Goal: Check status: Check status

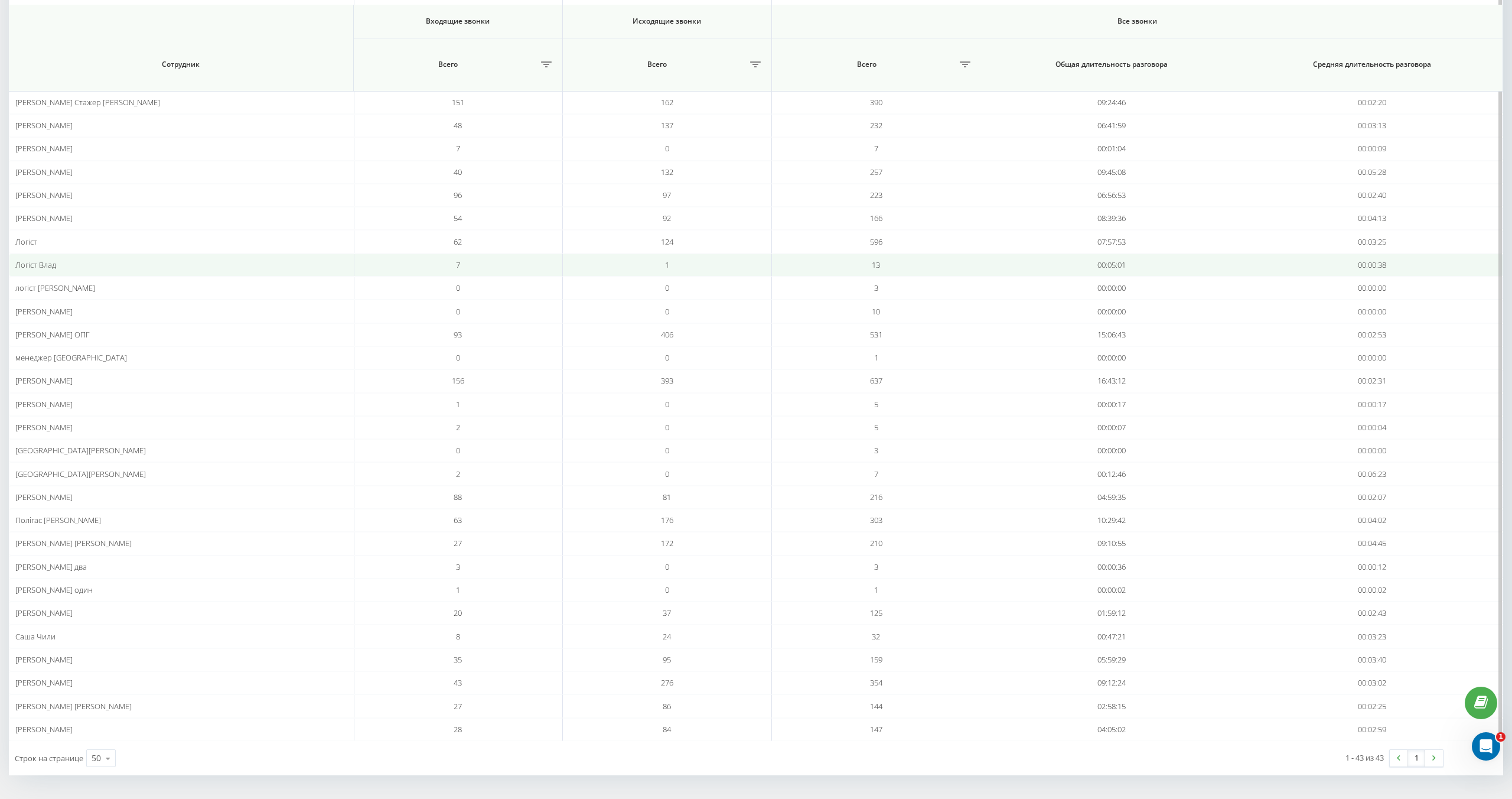
scroll to position [495, 0]
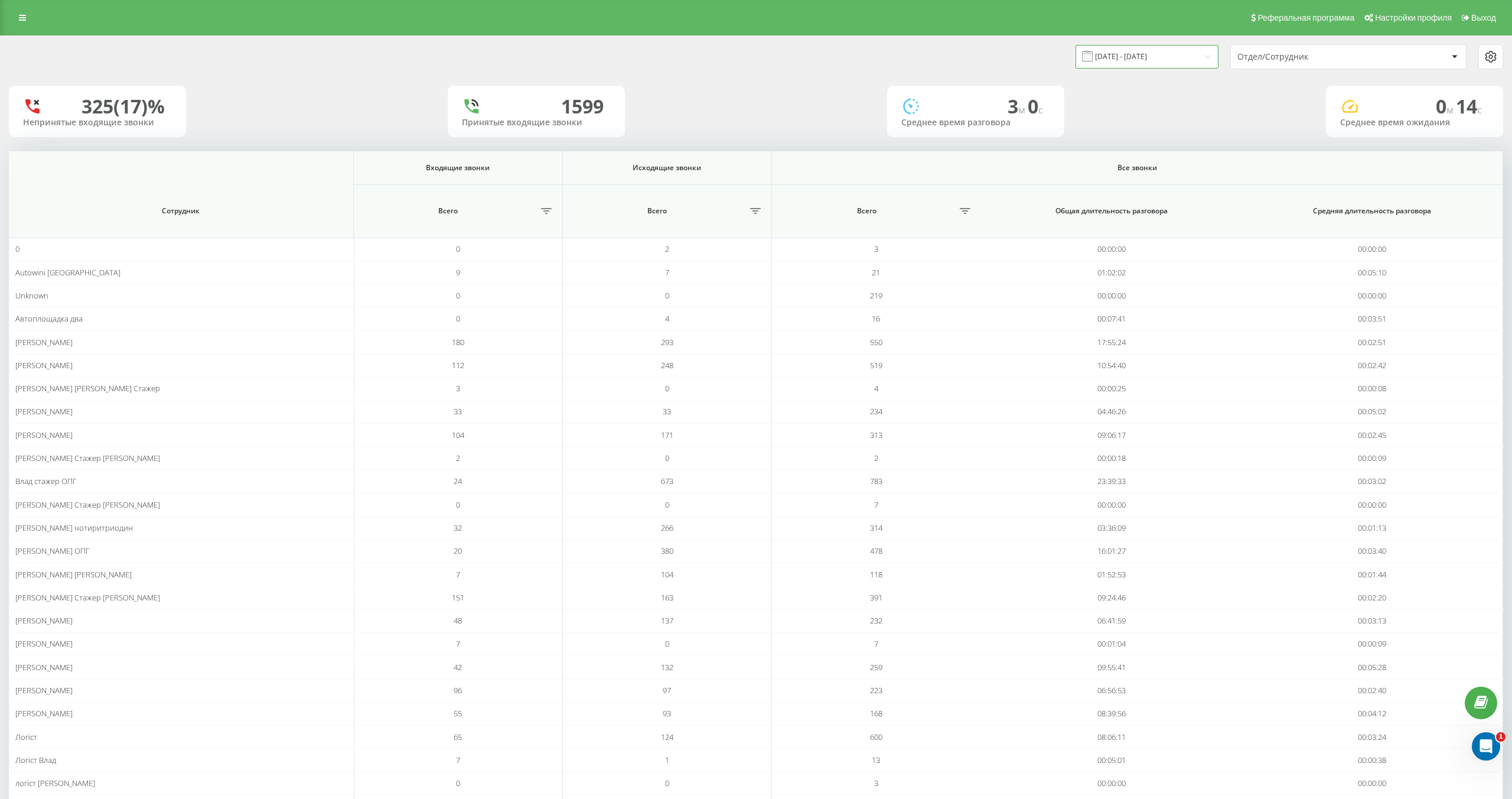
click at [1134, 61] on input "[DATE] - [DATE]" at bounding box center [1147, 56] width 143 height 23
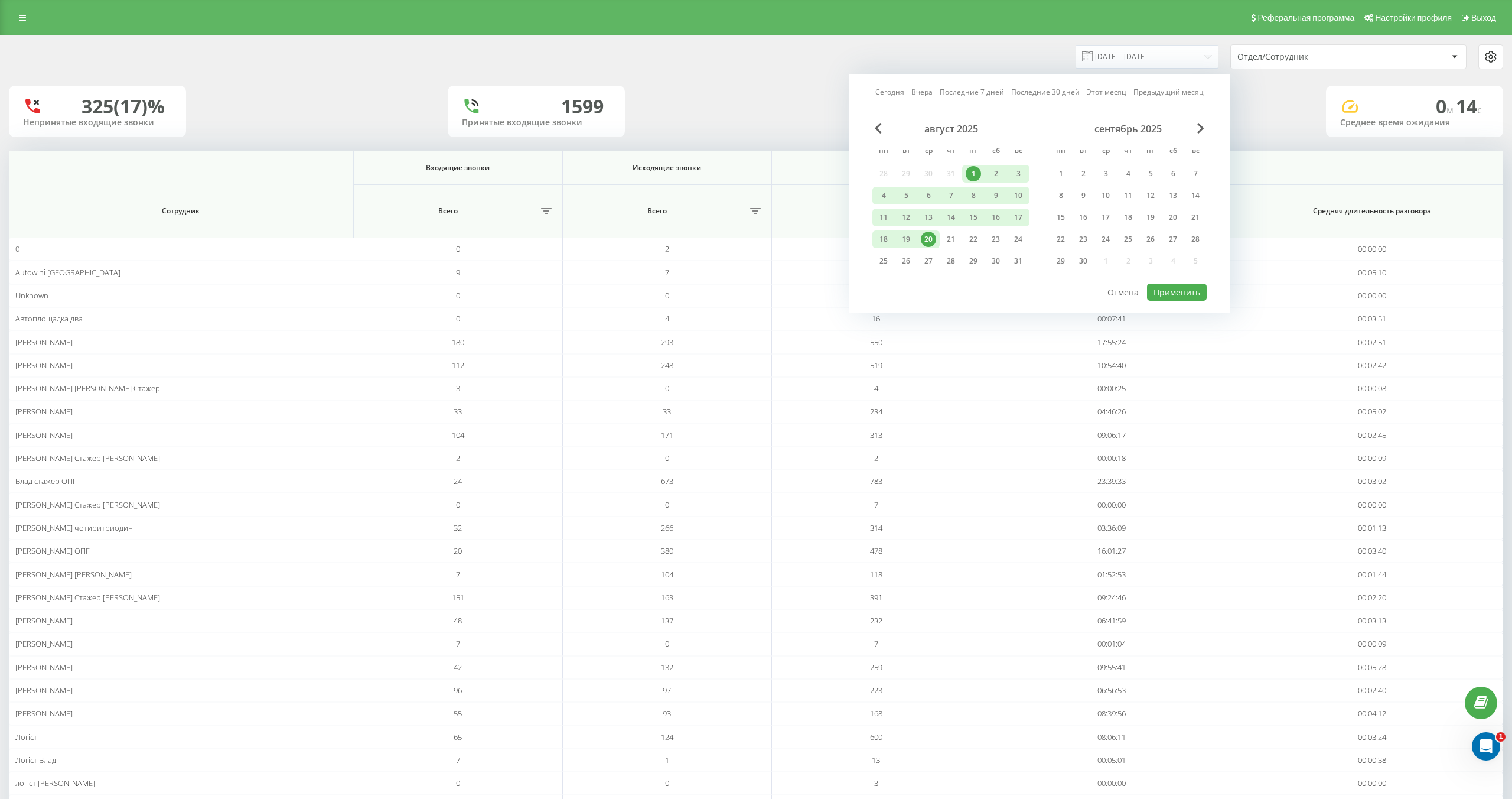
click at [933, 236] on div "20" at bounding box center [928, 240] width 15 height 15
click at [1161, 286] on button "Применить" at bounding box center [1177, 292] width 60 height 17
type input "[DATE] - [DATE]"
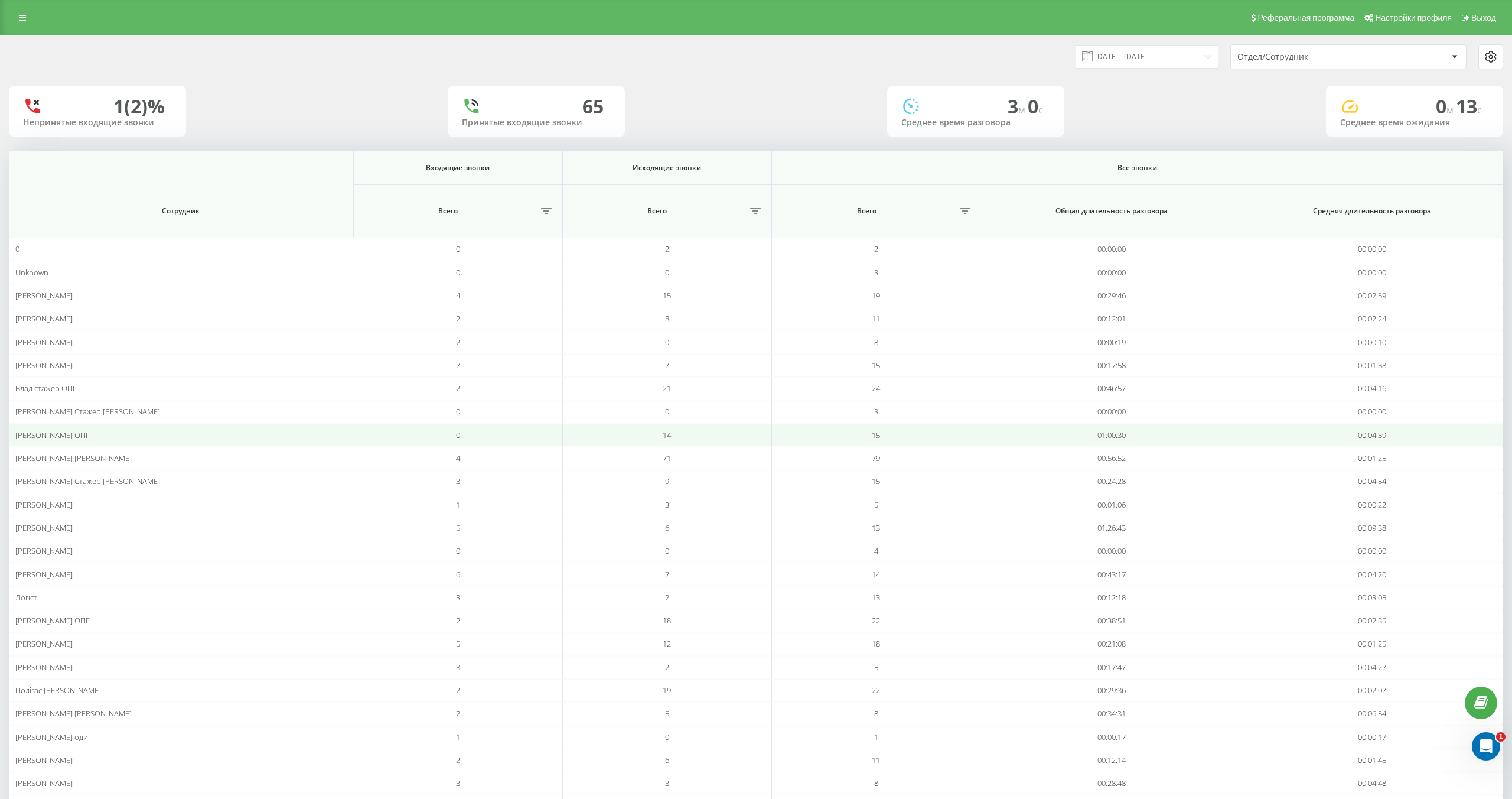
scroll to position [123, 0]
